Goal: Information Seeking & Learning: Learn about a topic

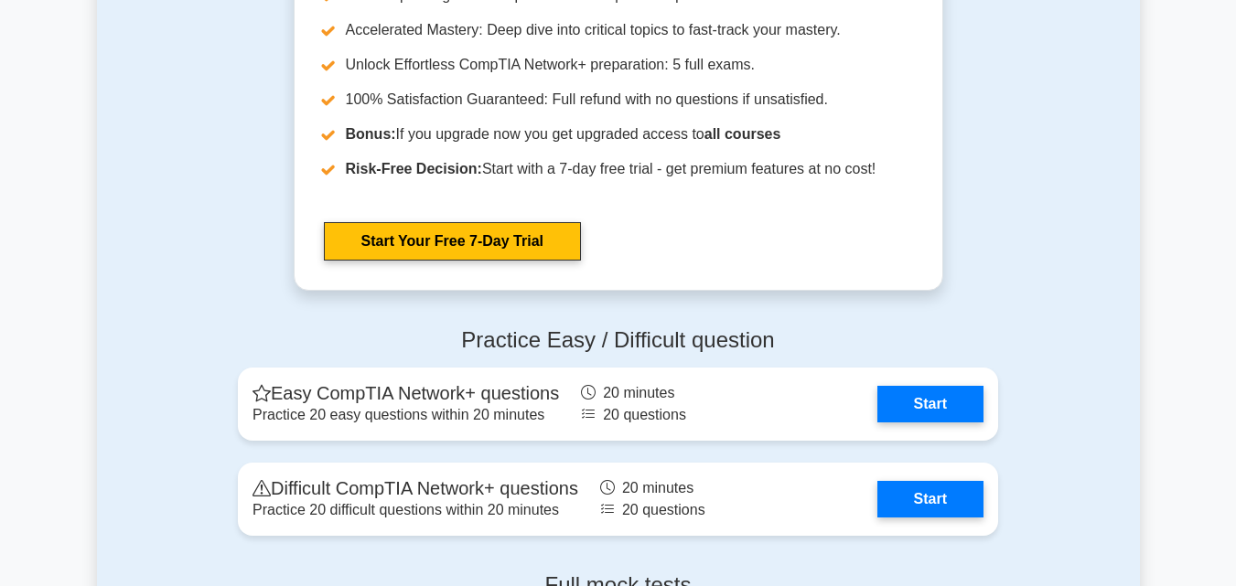
scroll to position [3475, 0]
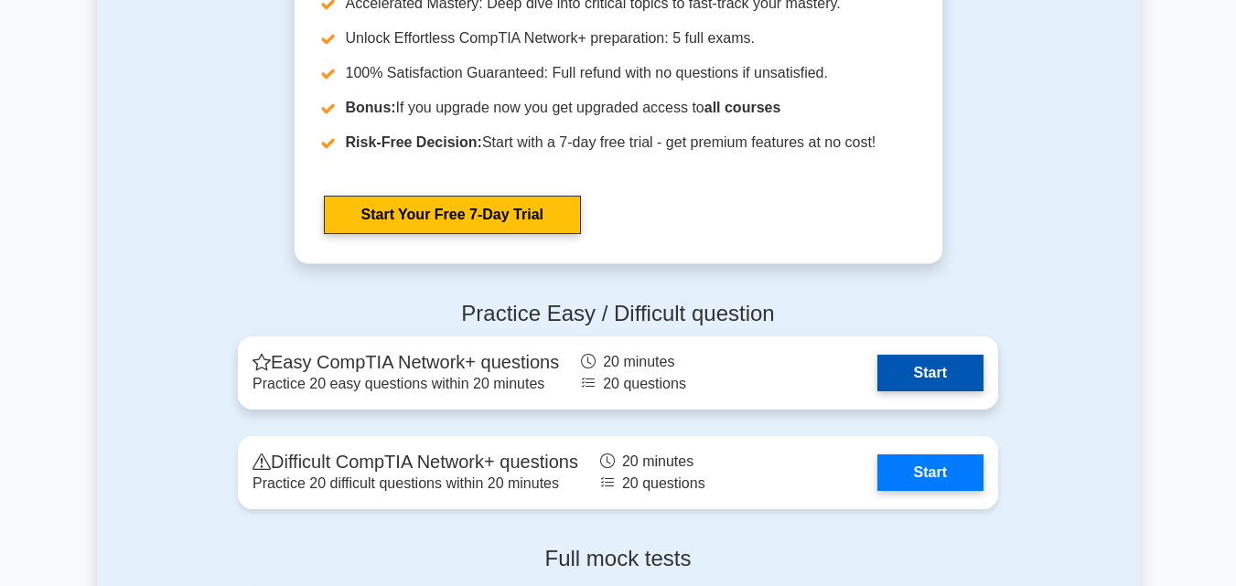
click at [916, 372] on link "Start" at bounding box center [930, 373] width 106 height 37
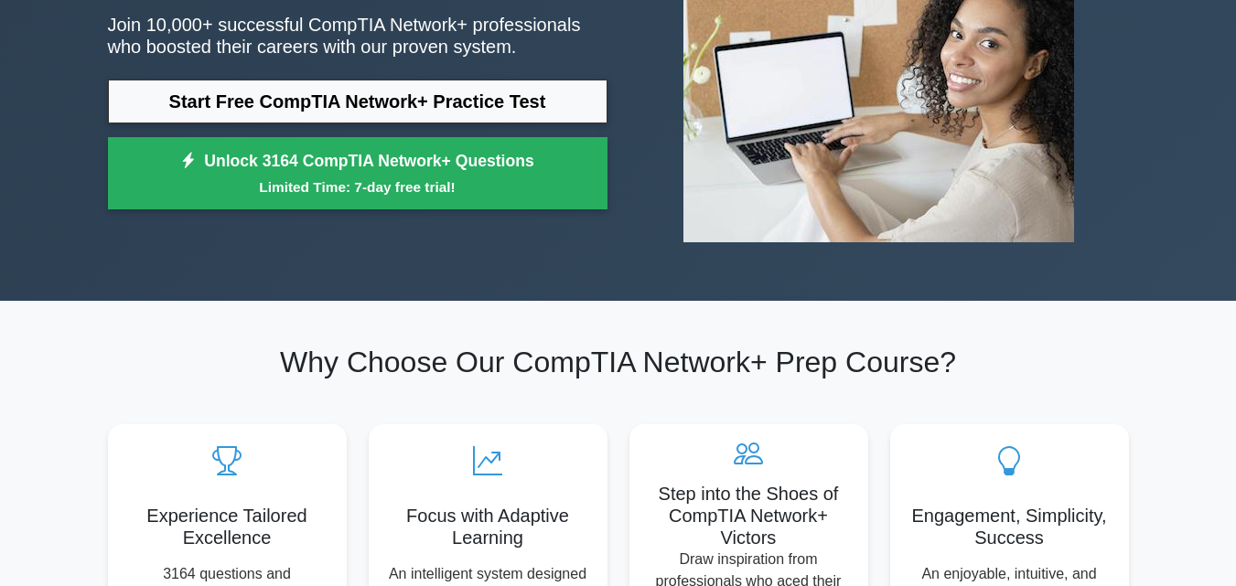
scroll to position [0, 0]
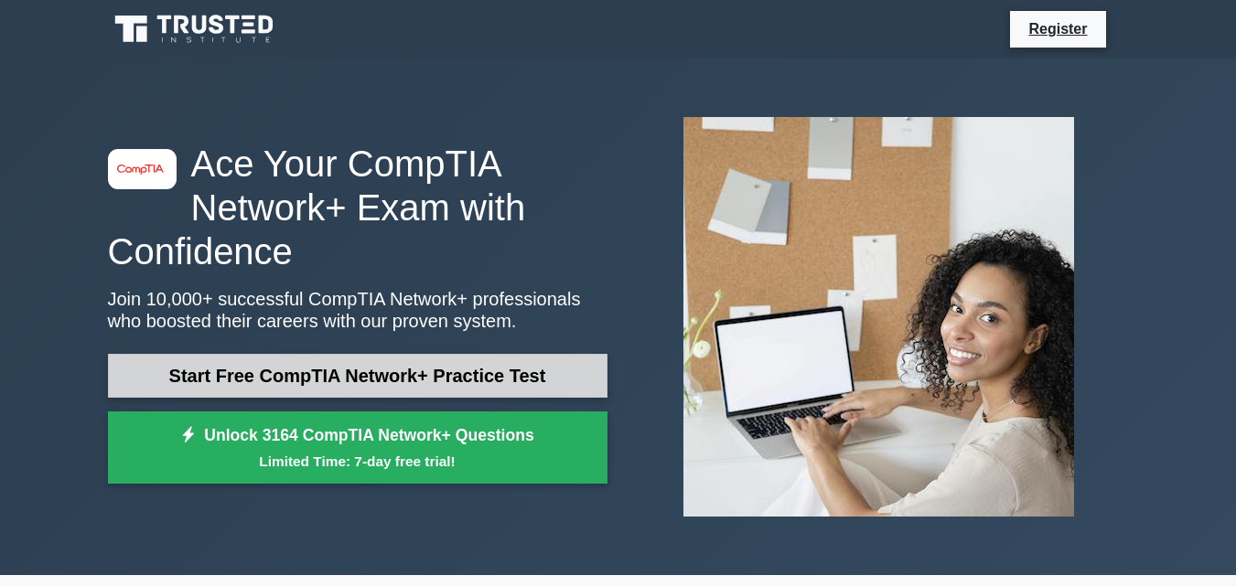
click at [409, 376] on link "Start Free CompTIA Network+ Practice Test" at bounding box center [357, 376] width 499 height 44
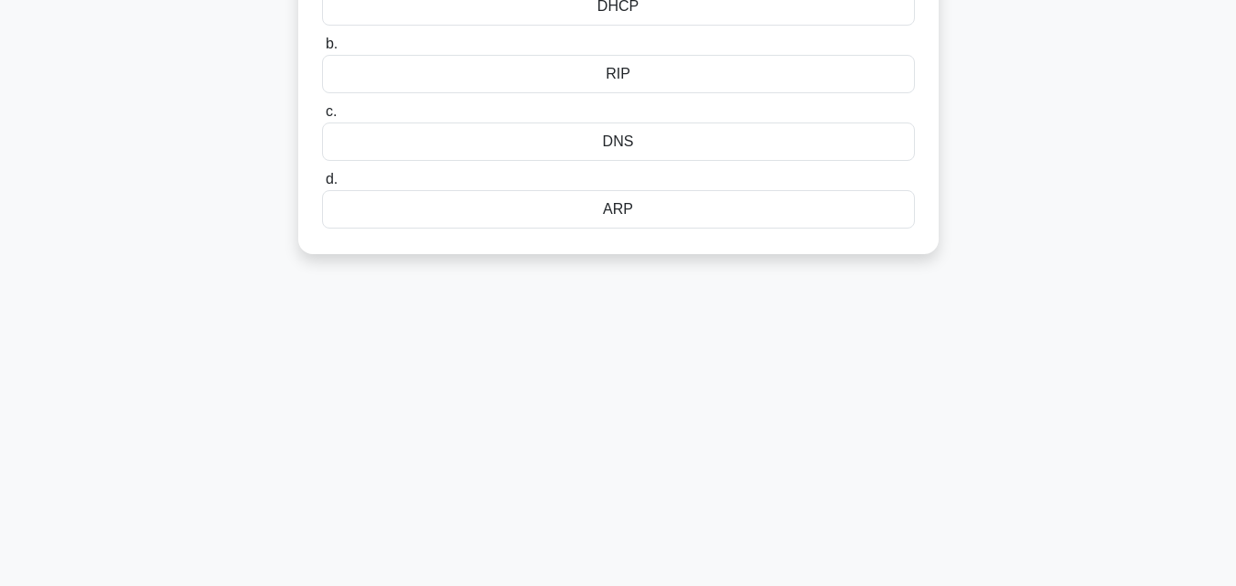
scroll to position [274, 0]
